Goal: Complete application form

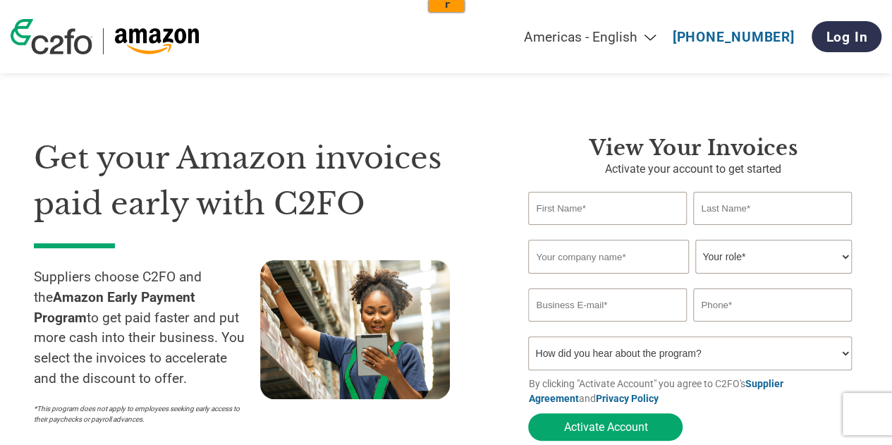
click at [627, 37] on select "Americas - English Américas - Español [GEOGRAPHIC_DATA] - Português [GEOGRAPHIC…" at bounding box center [502, 37] width 327 height 16
select select "pt"
click at [406, 29] on select "Americas - English Américas - Español [GEOGRAPHIC_DATA] - Português [GEOGRAPHIC…" at bounding box center [502, 37] width 327 height 16
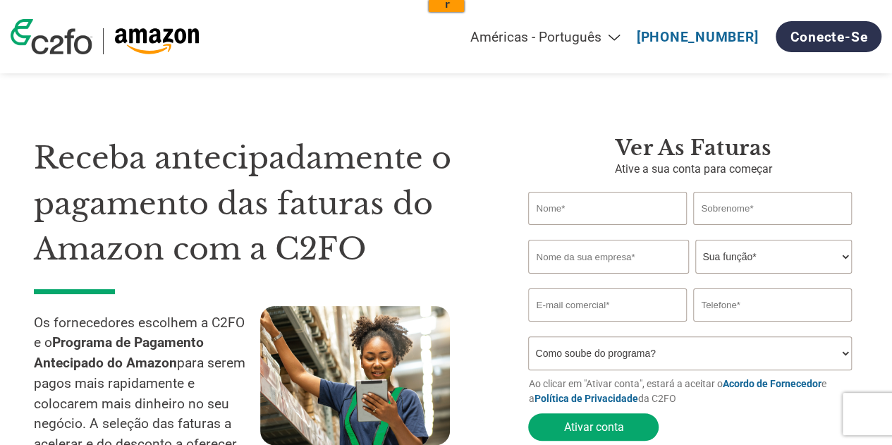
click at [626, 115] on div "Receba antecipadamente o pagamento das faturas do Amazon com a C2FO Os forneced…" at bounding box center [446, 284] width 825 height 411
drag, startPoint x: 602, startPoint y: 200, endPoint x: 622, endPoint y: 225, distance: 32.2
click at [602, 200] on input "text" at bounding box center [607, 208] width 158 height 33
drag, startPoint x: 653, startPoint y: 171, endPoint x: 697, endPoint y: 169, distance: 43.8
click at [654, 171] on p "Ative a sua conta para começar" at bounding box center [693, 169] width 330 height 17
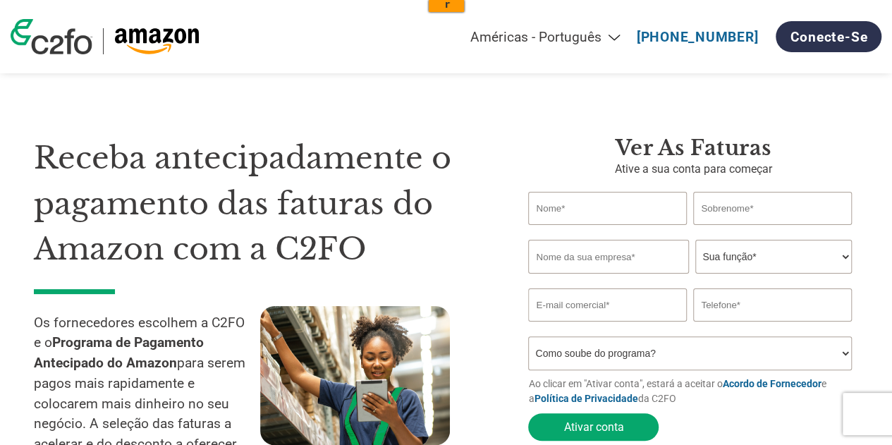
click at [747, 138] on h3 "Ver as faturas" at bounding box center [693, 147] width 330 height 25
click at [794, 32] on link "Conecte-se" at bounding box center [829, 36] width 106 height 31
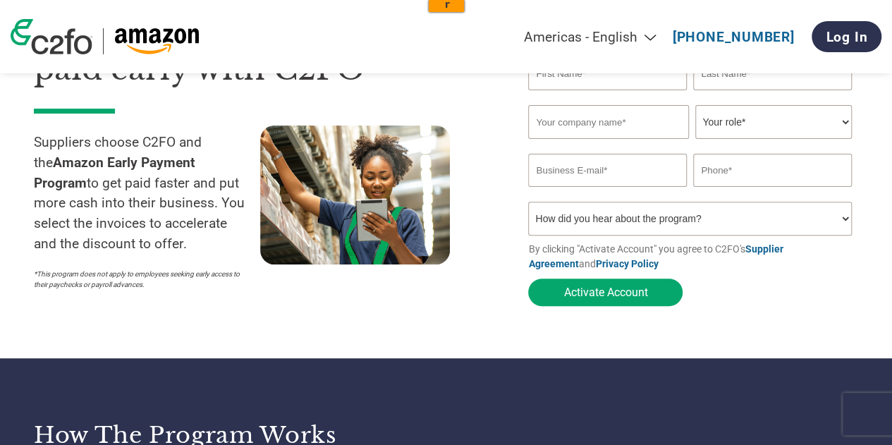
scroll to position [141, 0]
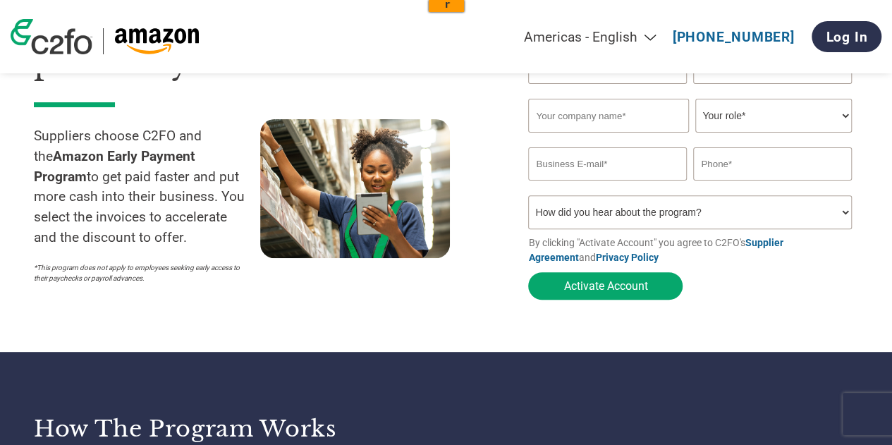
click at [622, 122] on input "text" at bounding box center [608, 116] width 160 height 34
click at [698, 115] on select "Your role* CFO Controller Credit Manager Finance Director Treasurer CEO Preside…" at bounding box center [774, 116] width 156 height 34
click at [674, 116] on input "text" at bounding box center [608, 116] width 160 height 34
click at [621, 164] on input "email" at bounding box center [607, 163] width 158 height 33
click at [713, 162] on input "text" at bounding box center [772, 163] width 158 height 33
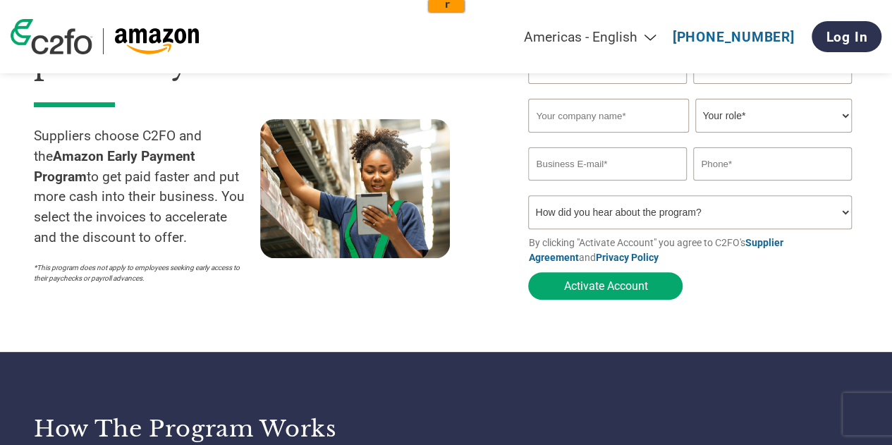
click at [699, 195] on div "Inavlid Email Address Inavlid Phone Number" at bounding box center [693, 188] width 330 height 15
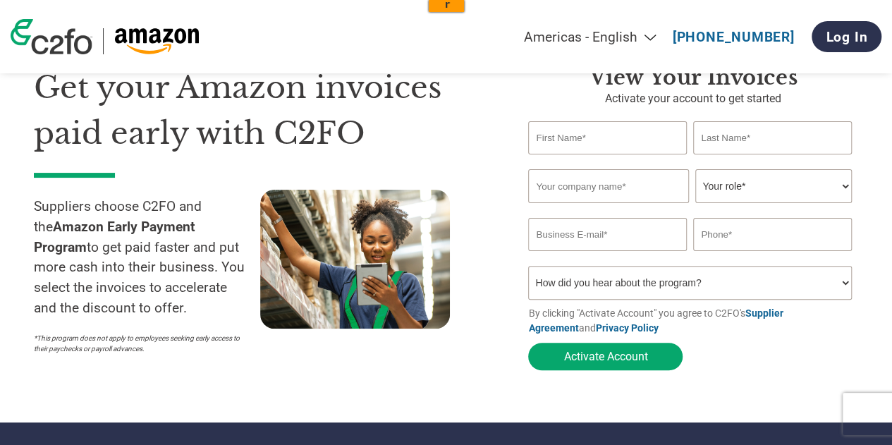
click at [628, 238] on input "email" at bounding box center [607, 234] width 158 height 33
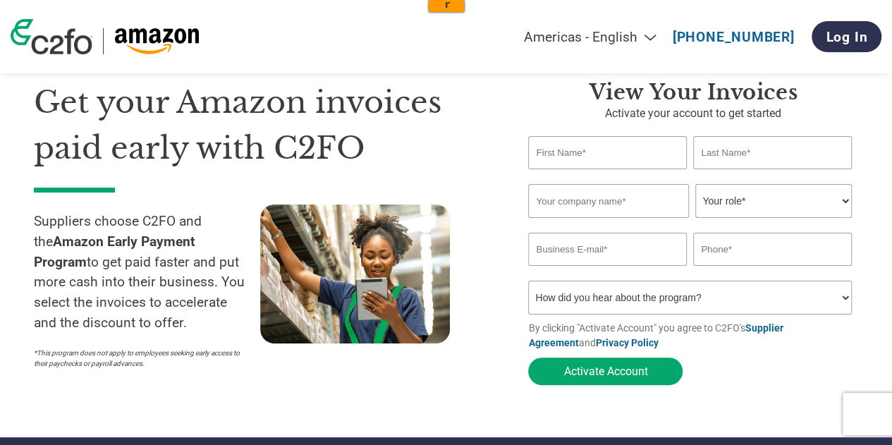
scroll to position [0, 0]
